Goal: Information Seeking & Learning: Learn about a topic

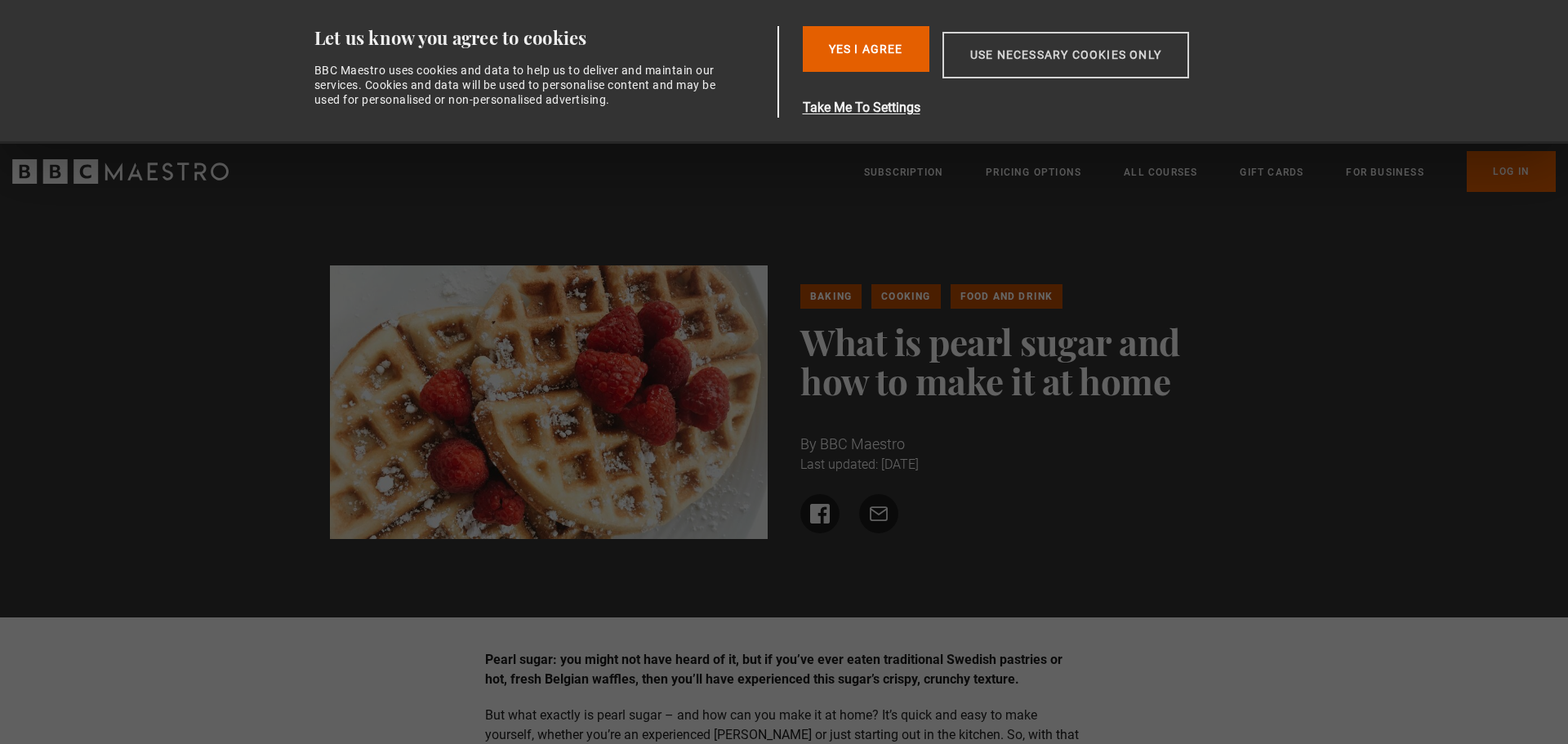
click at [1038, 63] on button "Use necessary cookies only" at bounding box center [1066, 55] width 247 height 47
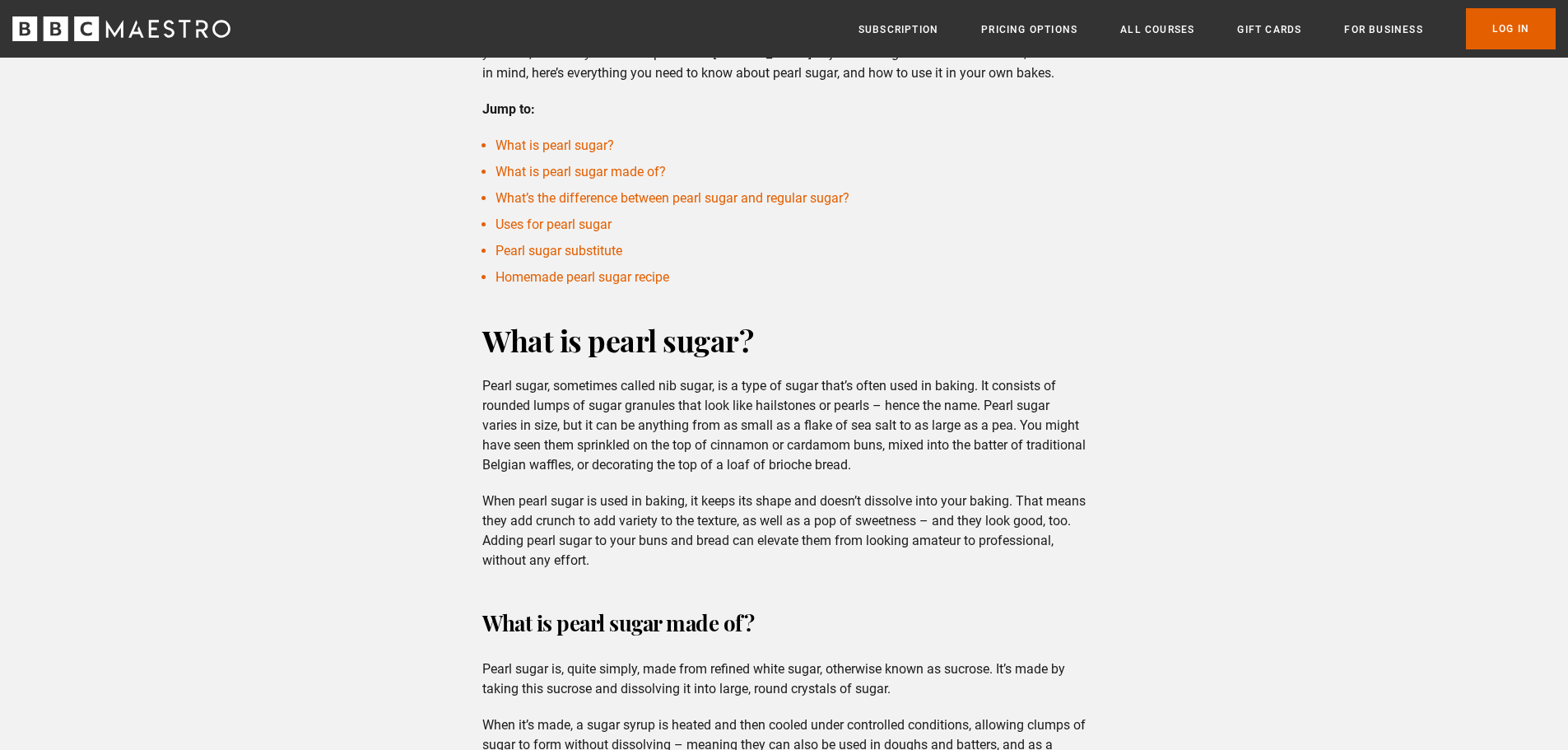
scroll to position [494, 0]
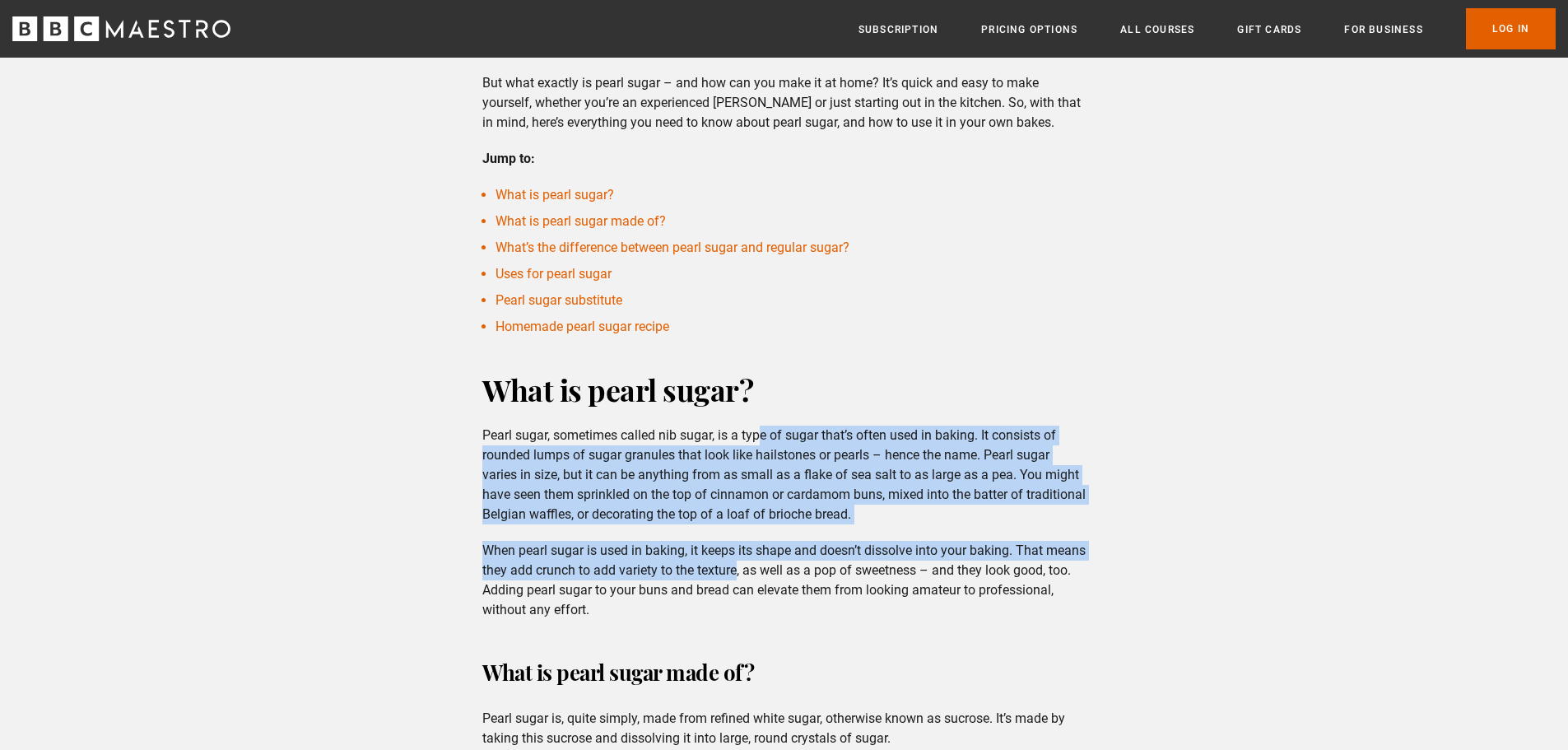
drag, startPoint x: 765, startPoint y: 437, endPoint x: 782, endPoint y: 577, distance: 141.0
click at [782, 577] on div "What is pearl sugar? Pearl sugar, sometimes called nib sugar, is a type of suga…" at bounding box center [784, 494] width 630 height 250
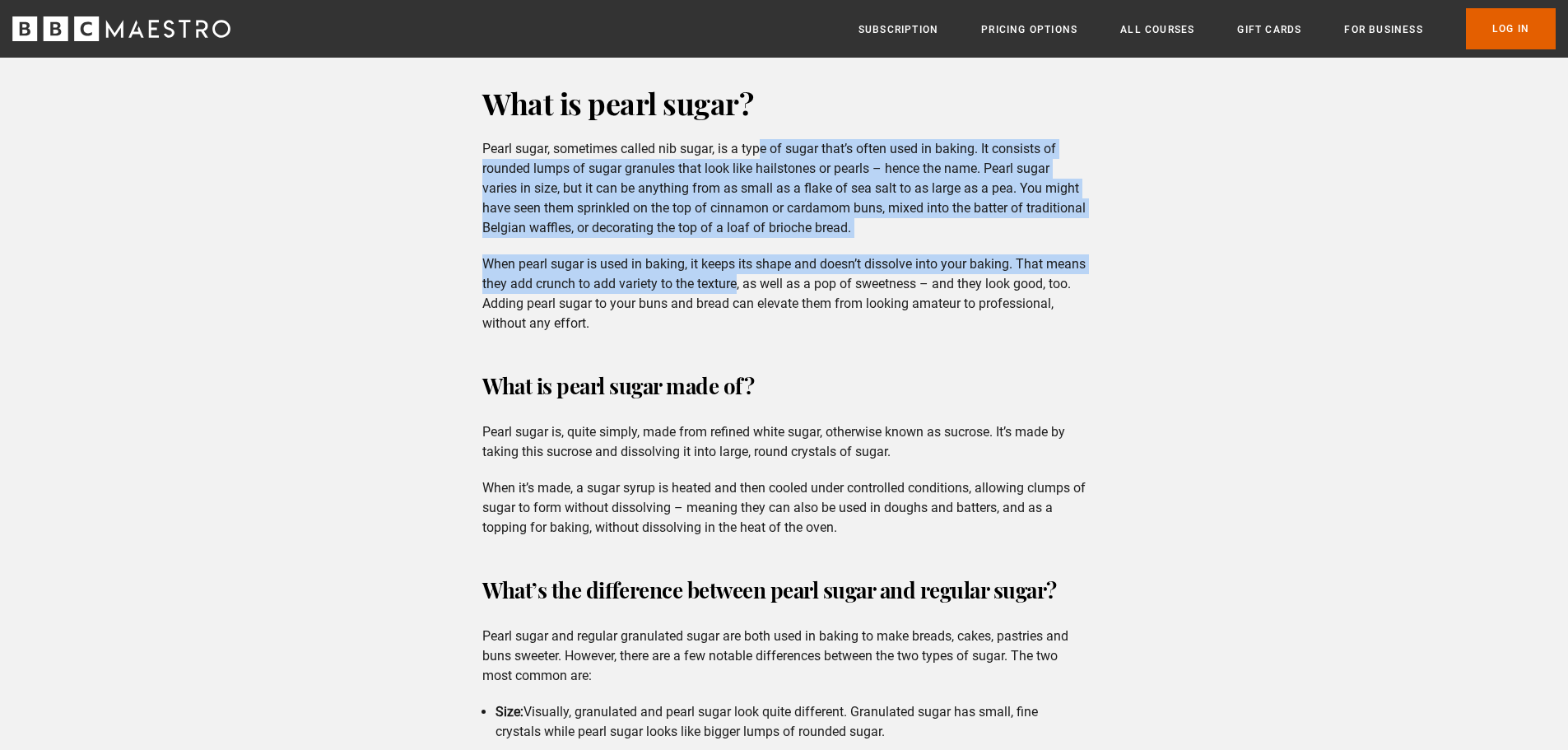
scroll to position [906, 0]
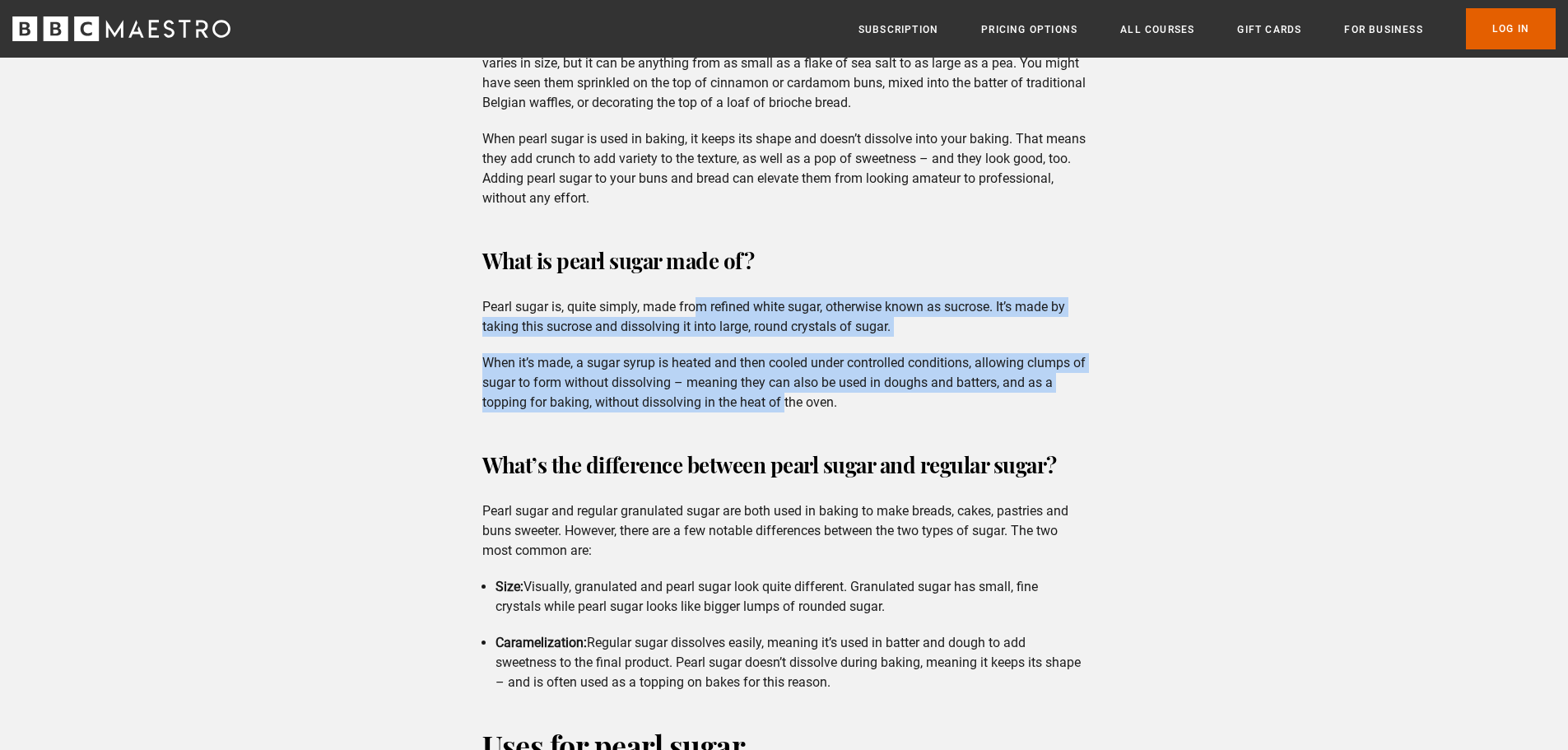
drag, startPoint x: 697, startPoint y: 308, endPoint x: 785, endPoint y: 403, distance: 129.5
click at [785, 403] on div "What is pearl sugar made of? Pearl sugar is, quite simply, made from refined wh…" at bounding box center [784, 326] width 630 height 172
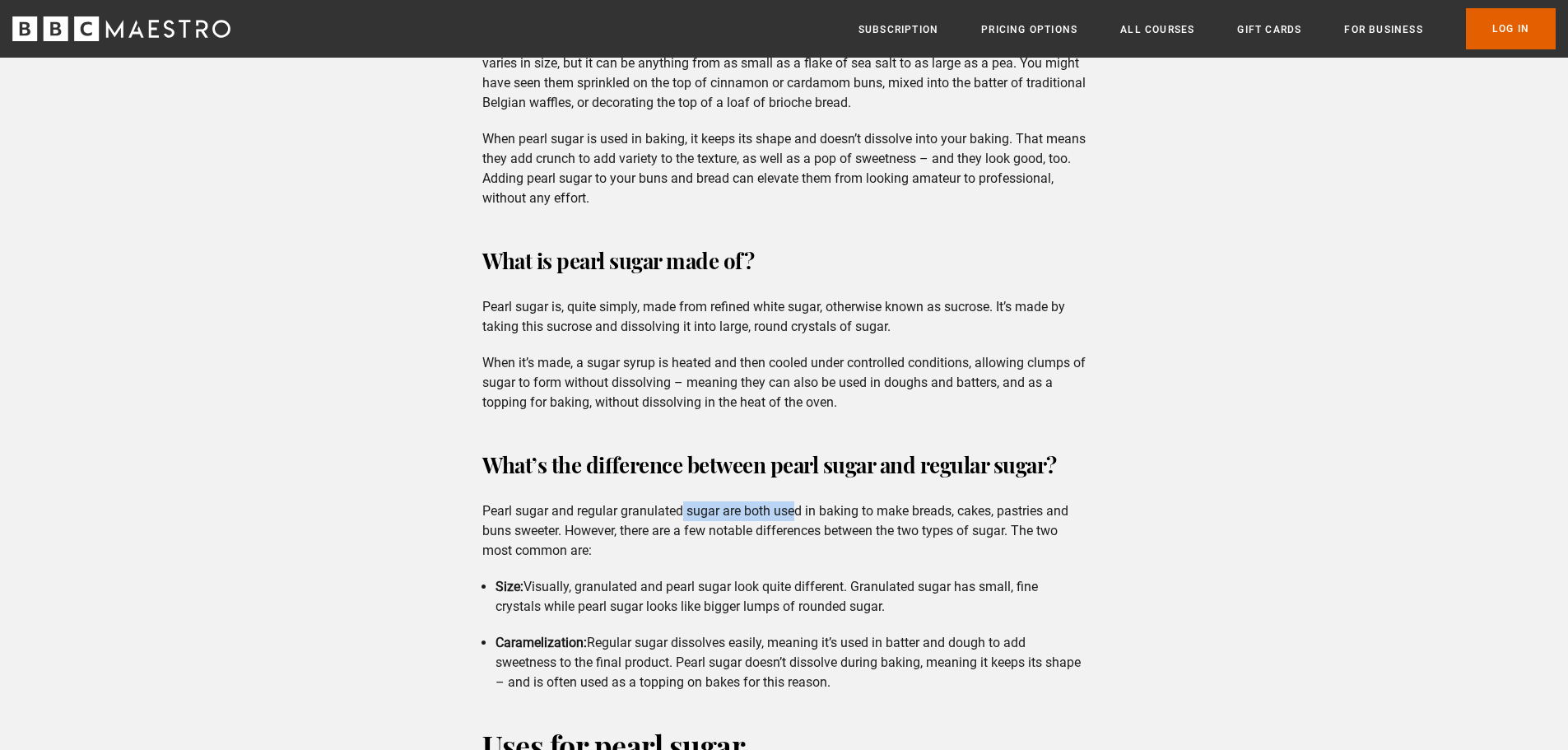
drag, startPoint x: 681, startPoint y: 506, endPoint x: 795, endPoint y: 520, distance: 114.9
click at [795, 520] on p "Pearl sugar and regular granulated sugar are both used in baking to make breads…" at bounding box center [784, 530] width 603 height 59
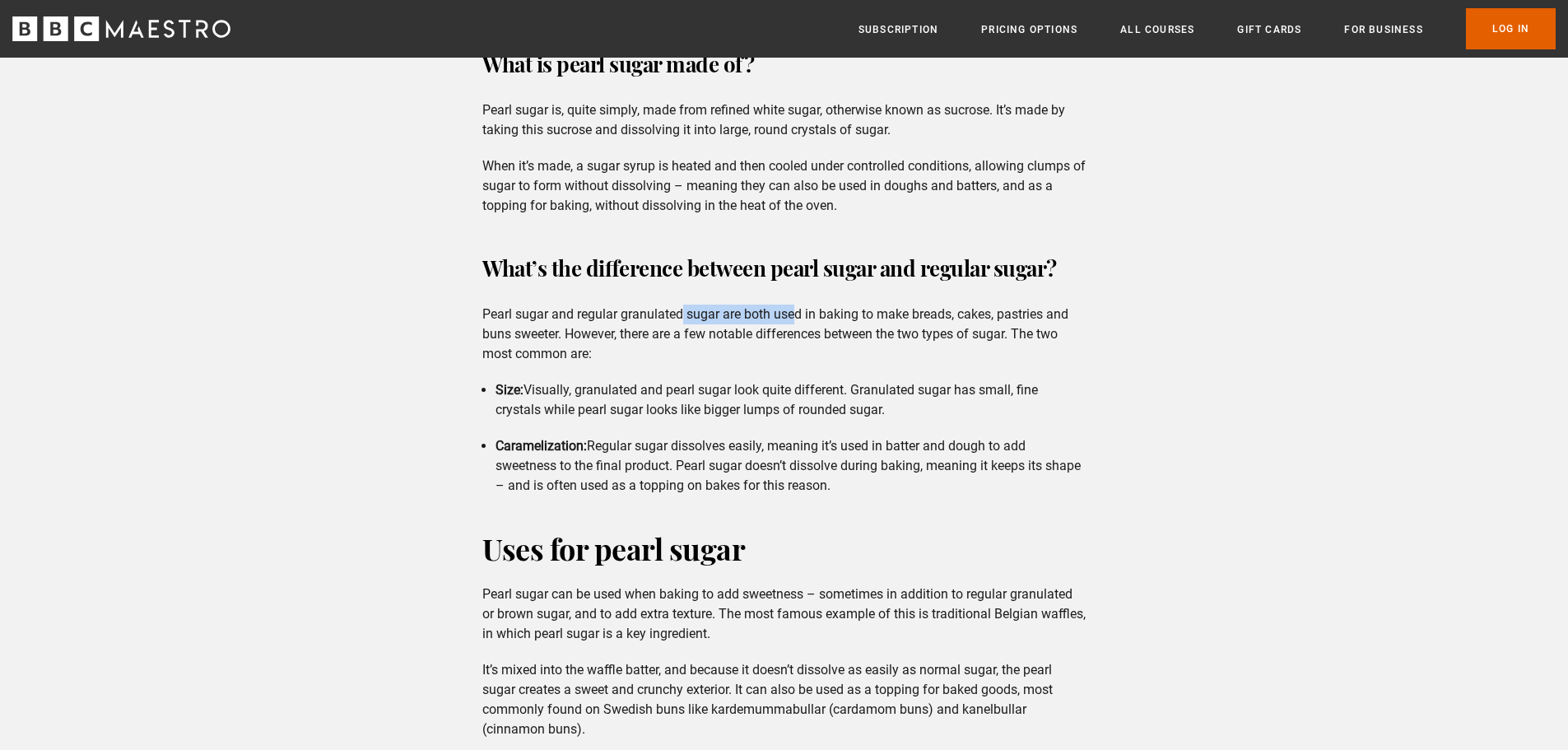
scroll to position [1152, 0]
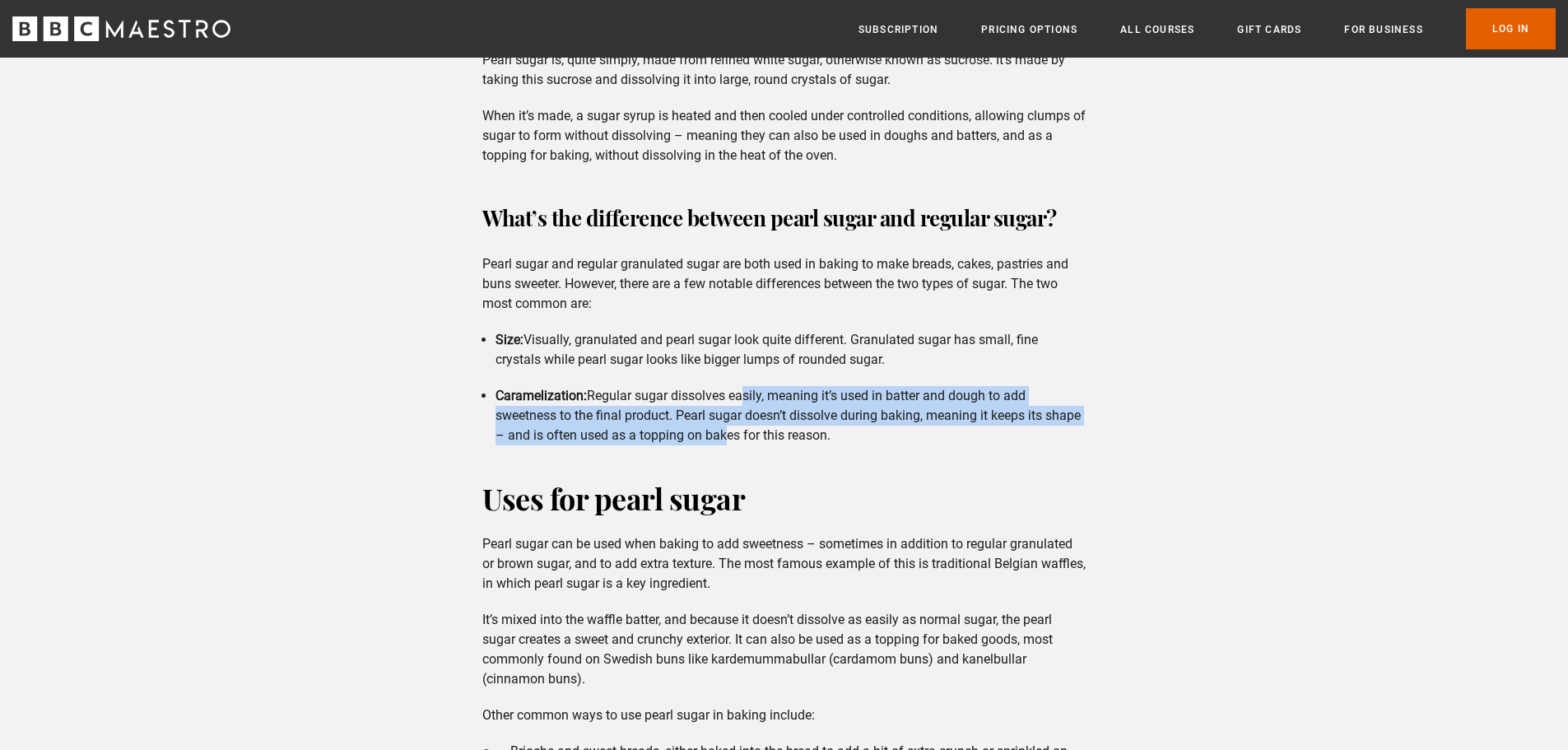
drag, startPoint x: 745, startPoint y: 399, endPoint x: 763, endPoint y: 429, distance: 35.0
click at [763, 429] on li "Caramelization: Regular sugar dissolves easily, meaning it’s used in batter and…" at bounding box center [790, 416] width 590 height 59
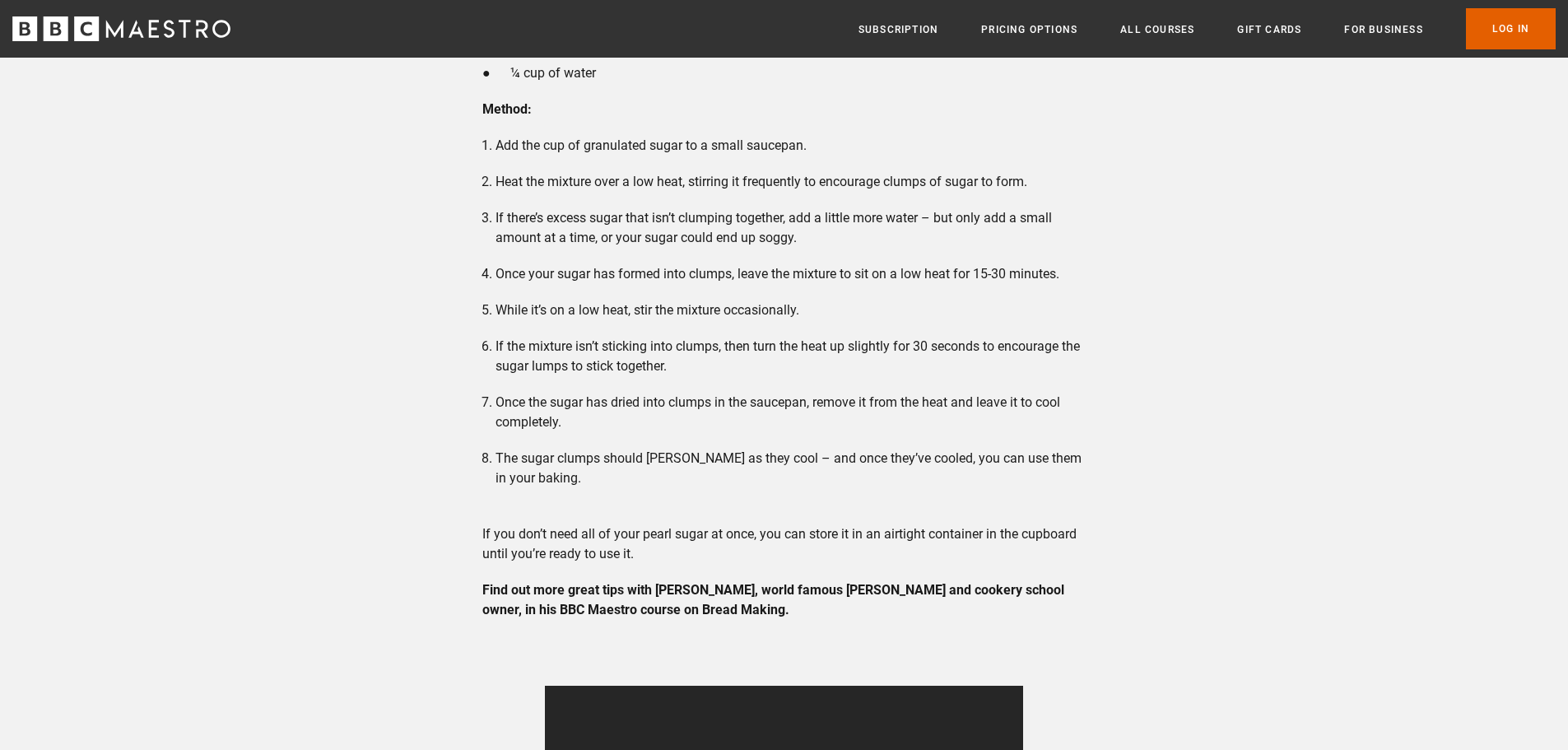
scroll to position [2798, 0]
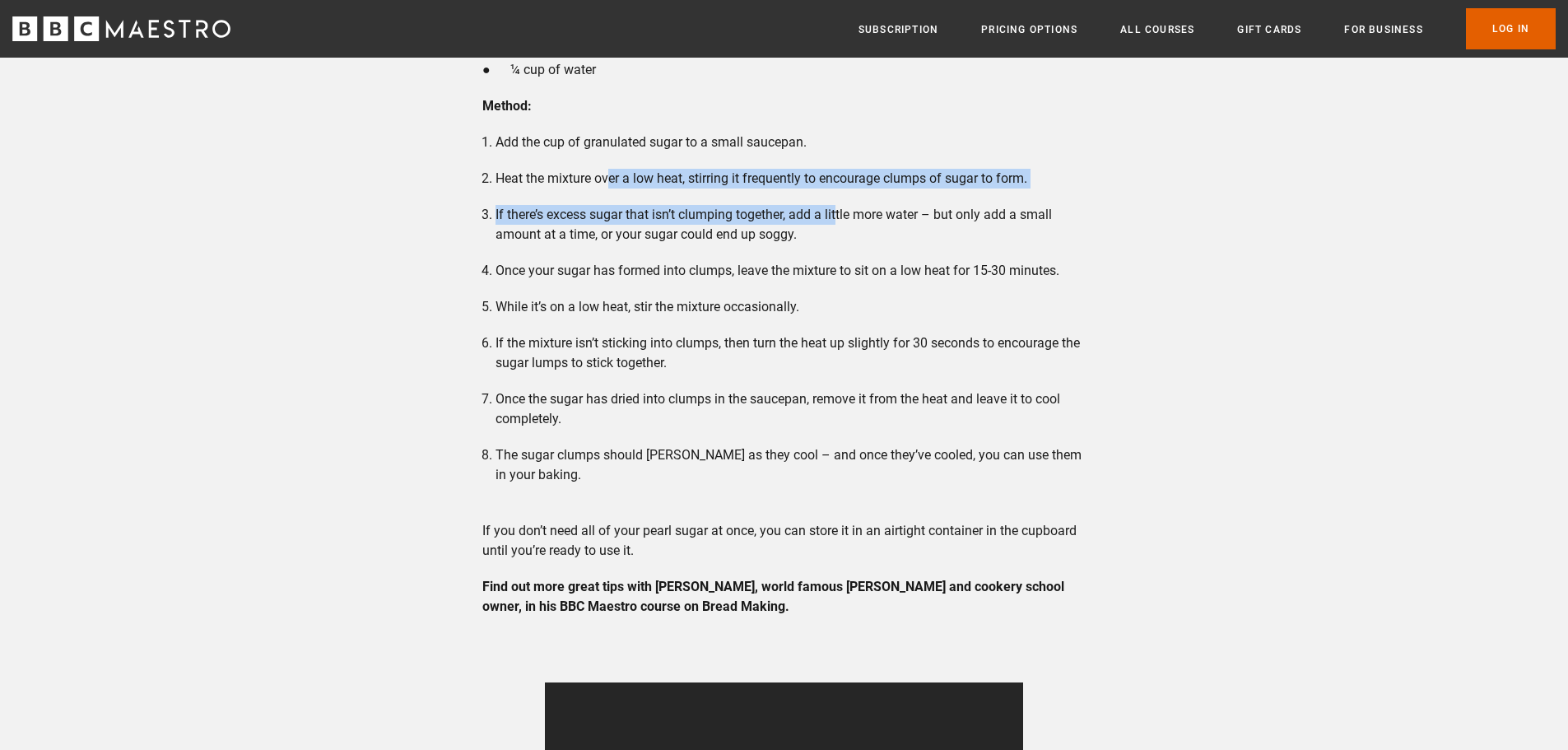
drag, startPoint x: 608, startPoint y: 182, endPoint x: 841, endPoint y: 196, distance: 233.4
click at [841, 196] on ol "Add the cup of granulated sugar to a small saucepan. Heat the mixture over a lo…" at bounding box center [784, 318] width 603 height 372
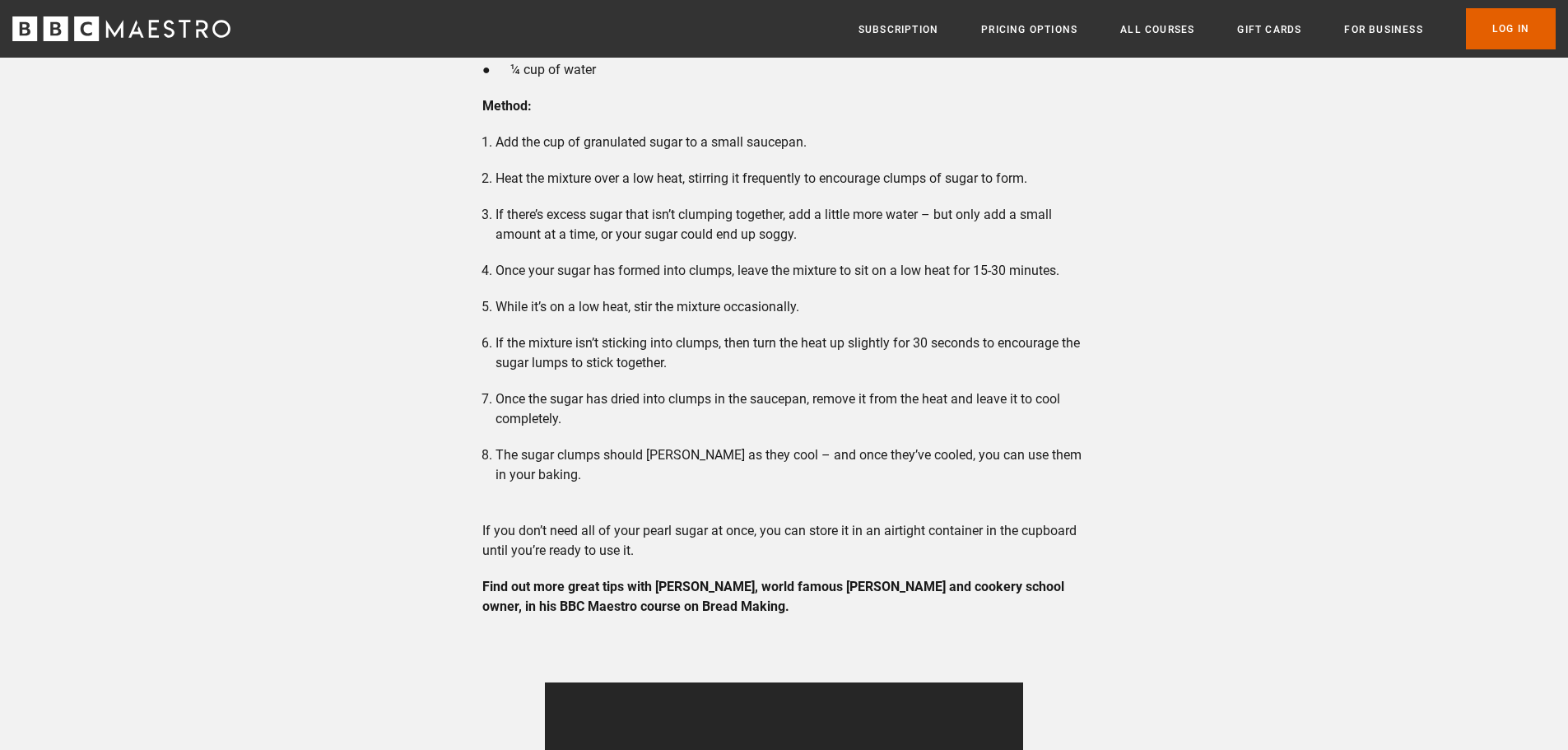
click at [589, 349] on li "If the mixture isn’t sticking into clumps, then turn the heat up slightly for 3…" at bounding box center [790, 353] width 590 height 39
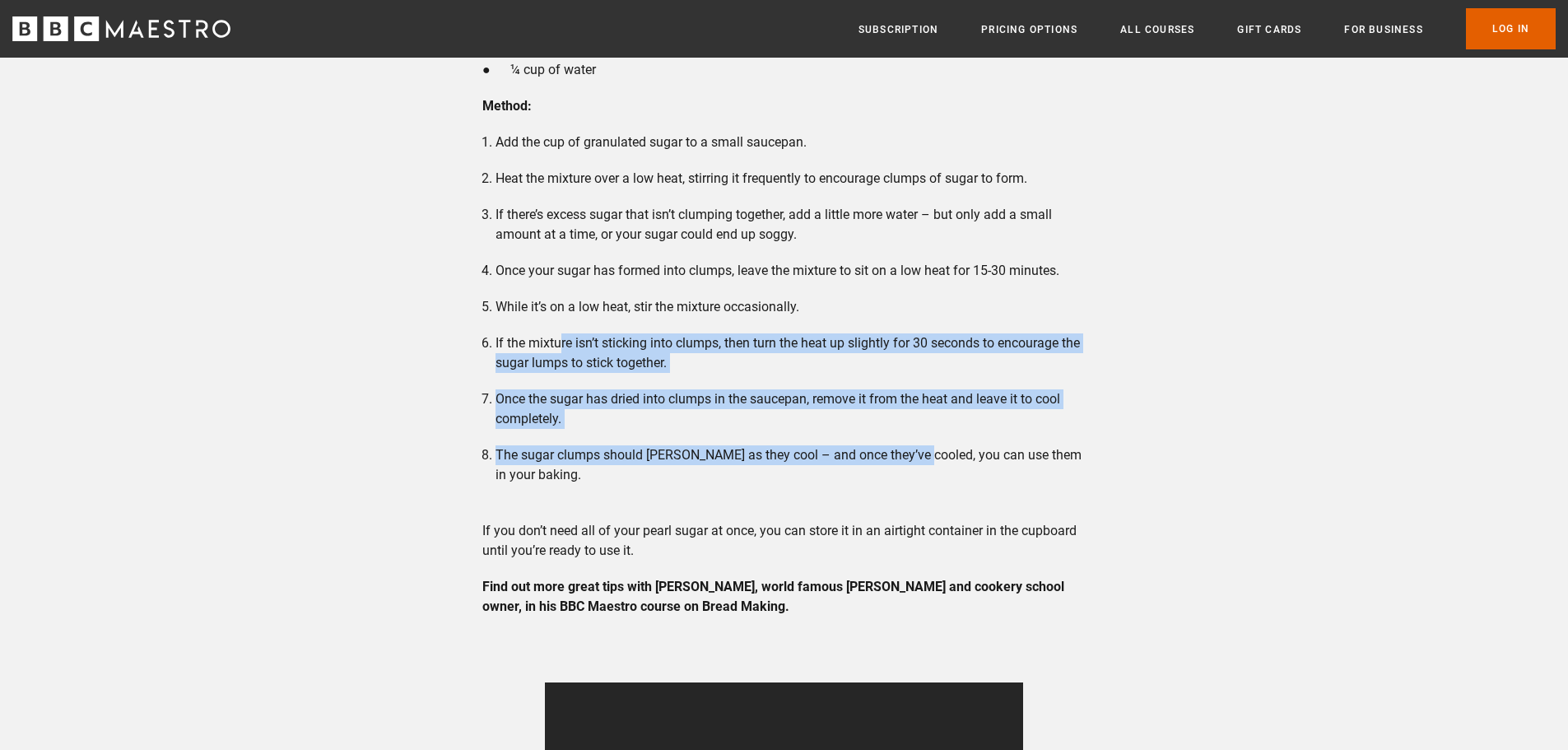
drag, startPoint x: 560, startPoint y: 340, endPoint x: 918, endPoint y: 464, distance: 378.9
click at [918, 464] on ol "Add the cup of granulated sugar to a small saucepan. Heat the mixture over a lo…" at bounding box center [784, 318] width 603 height 372
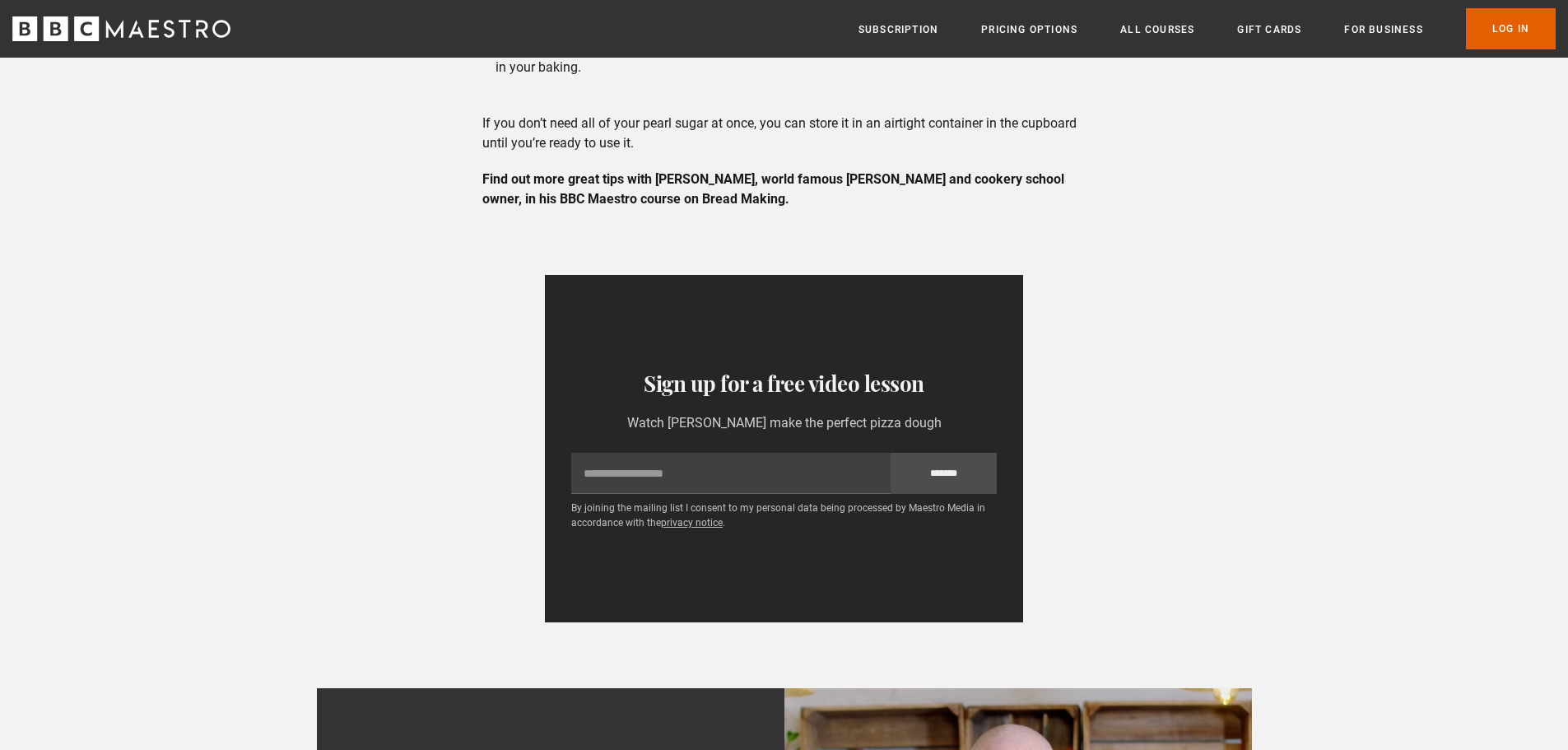
scroll to position [3210, 0]
